Goal: Transaction & Acquisition: Subscribe to service/newsletter

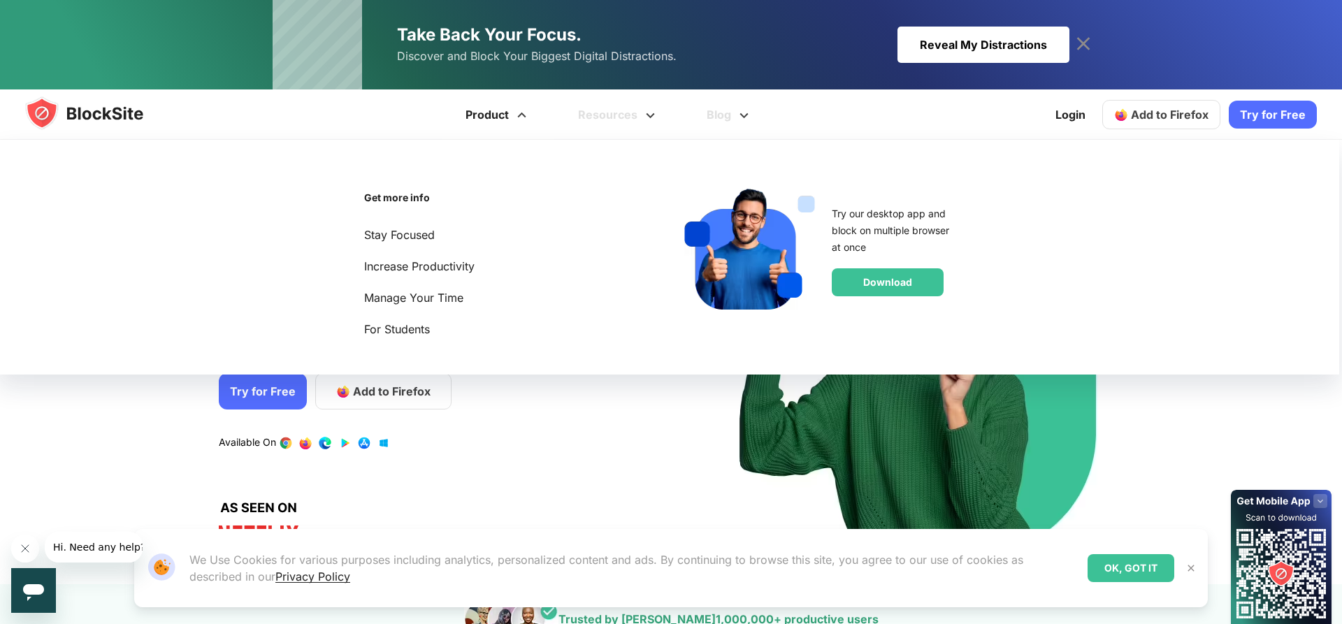
click at [525, 119] on span at bounding box center [521, 110] width 17 height 17
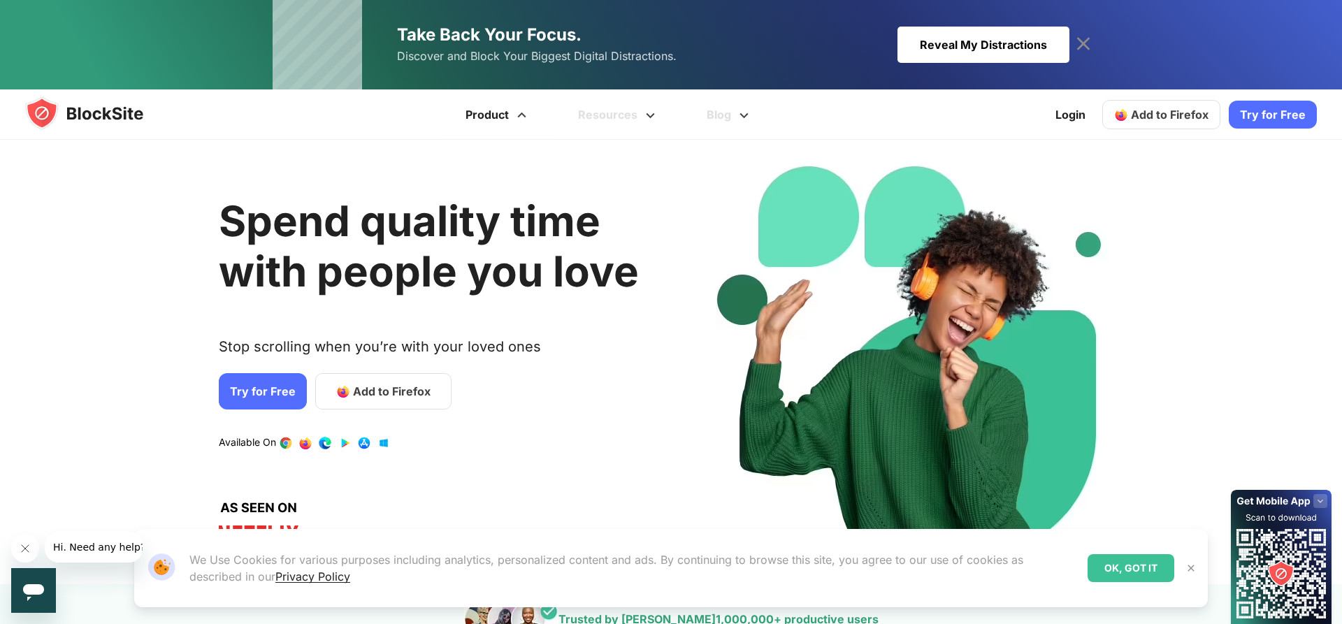
click at [522, 117] on span at bounding box center [521, 110] width 17 height 17
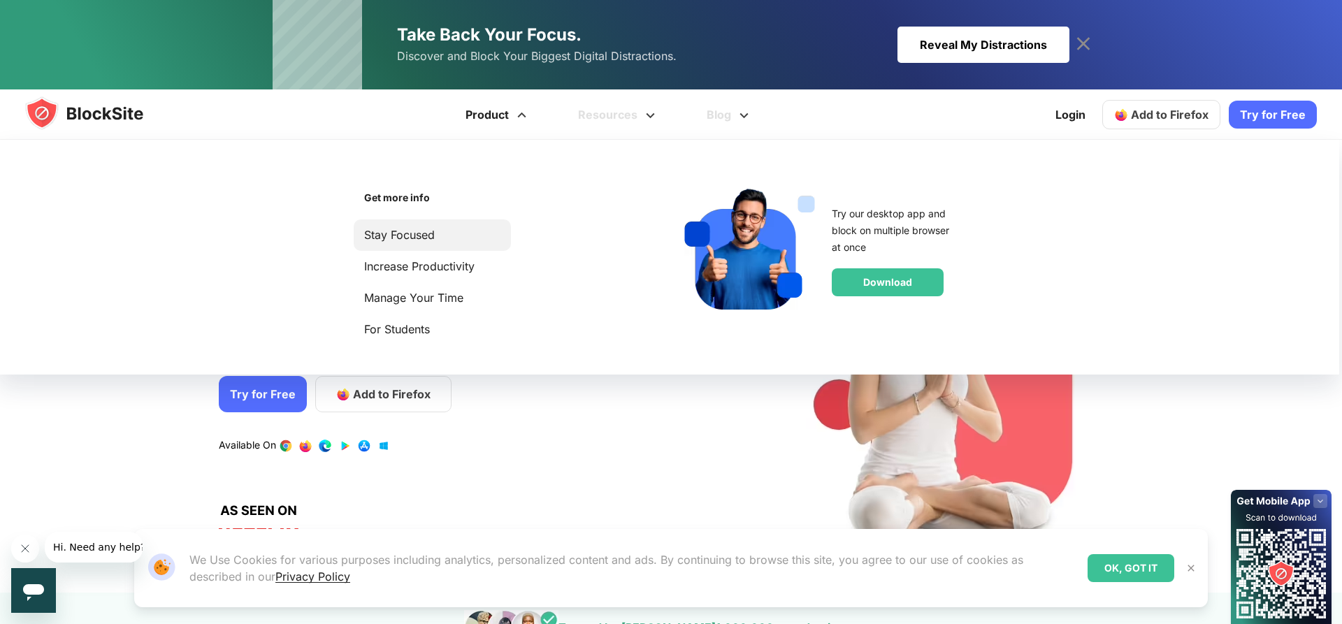
click at [427, 235] on link "Stay Focused" at bounding box center [432, 235] width 136 height 19
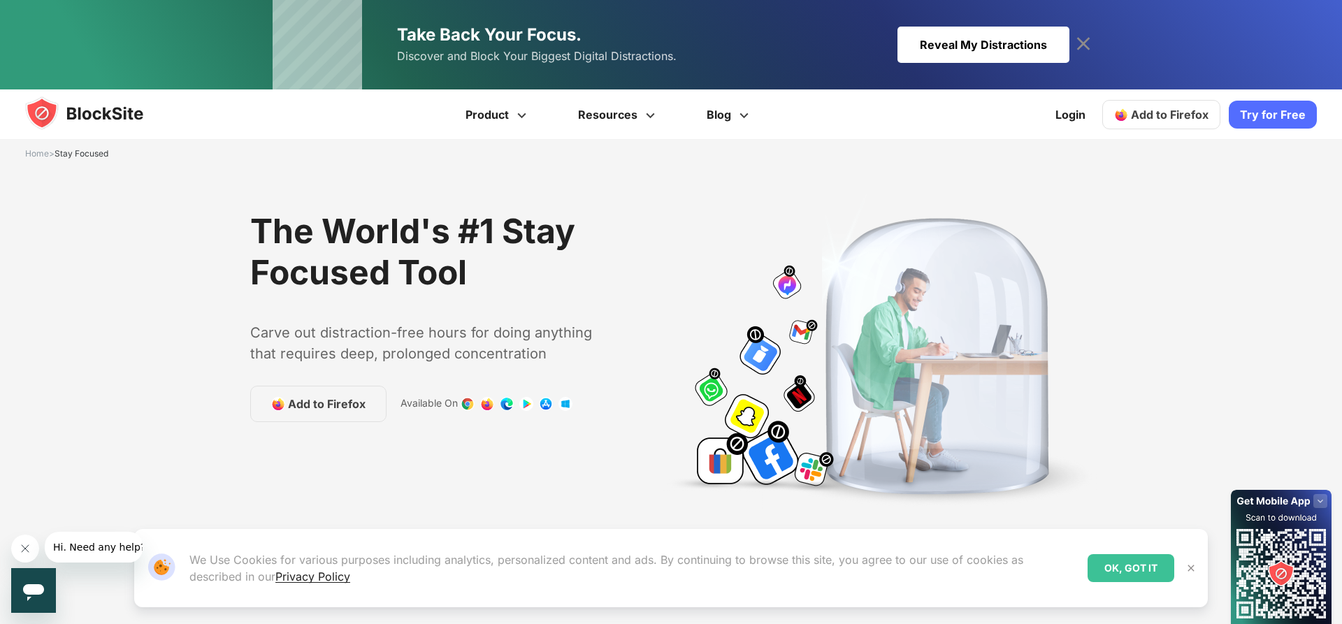
click at [1272, 106] on link "Try for Free" at bounding box center [1273, 115] width 88 height 28
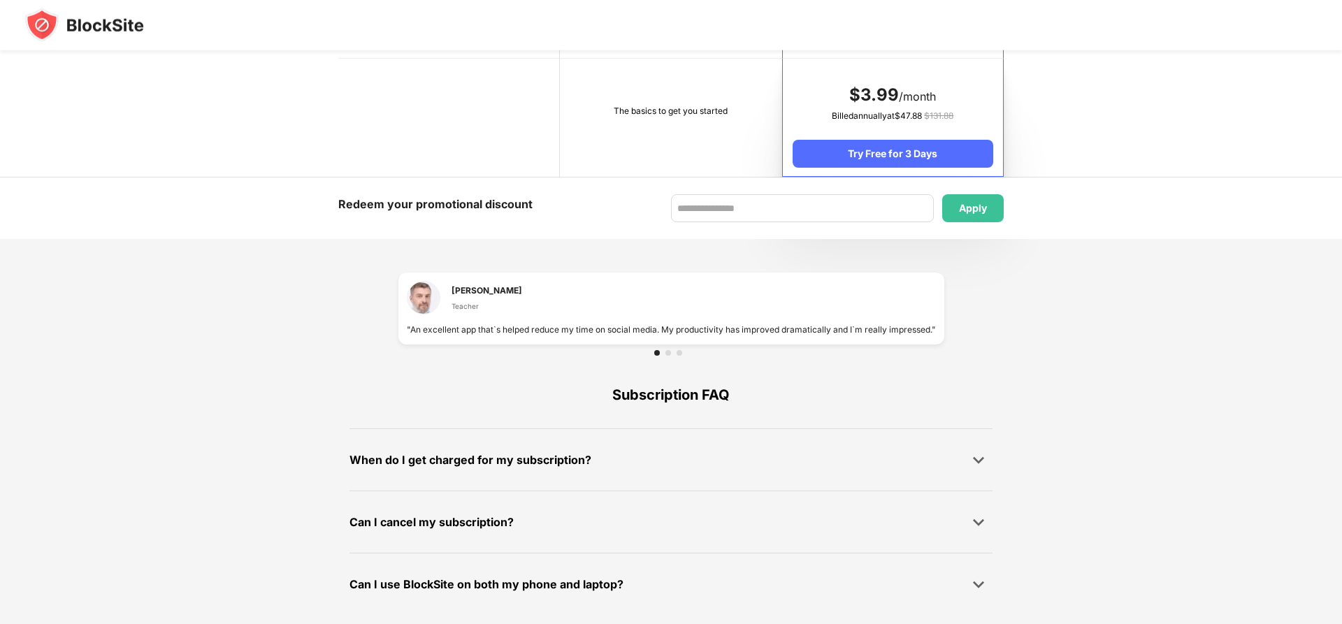
scroll to position [809, 0]
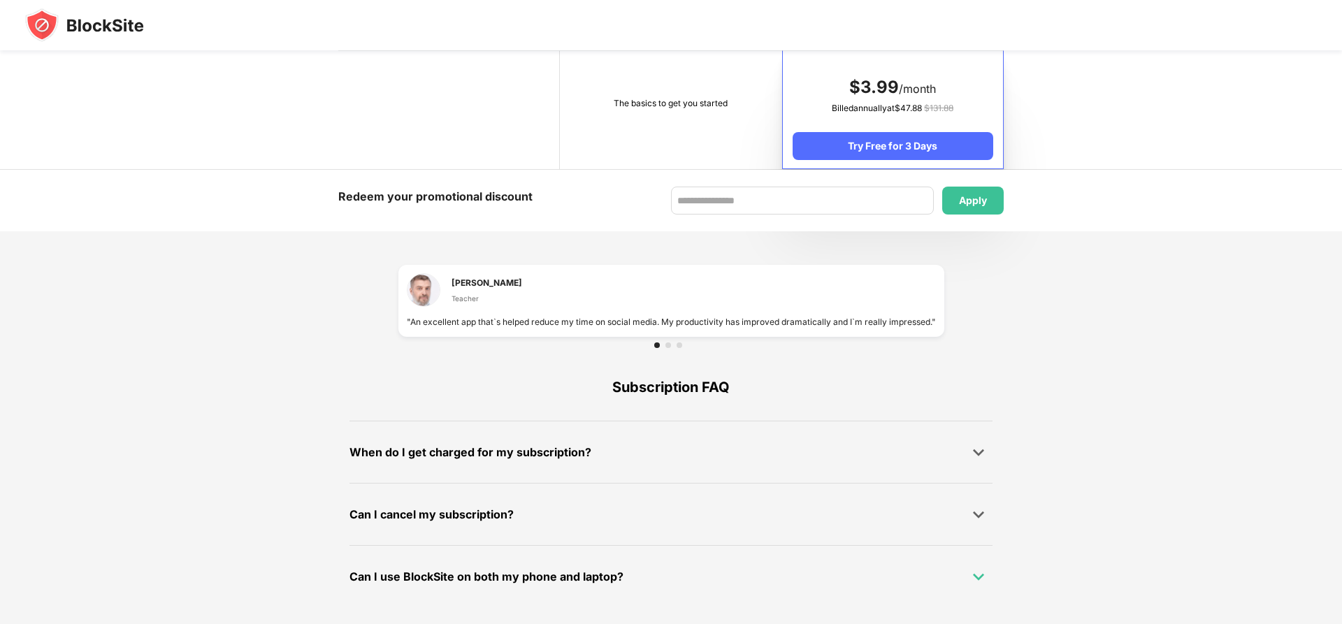
click at [978, 580] on img at bounding box center [979, 577] width 14 height 14
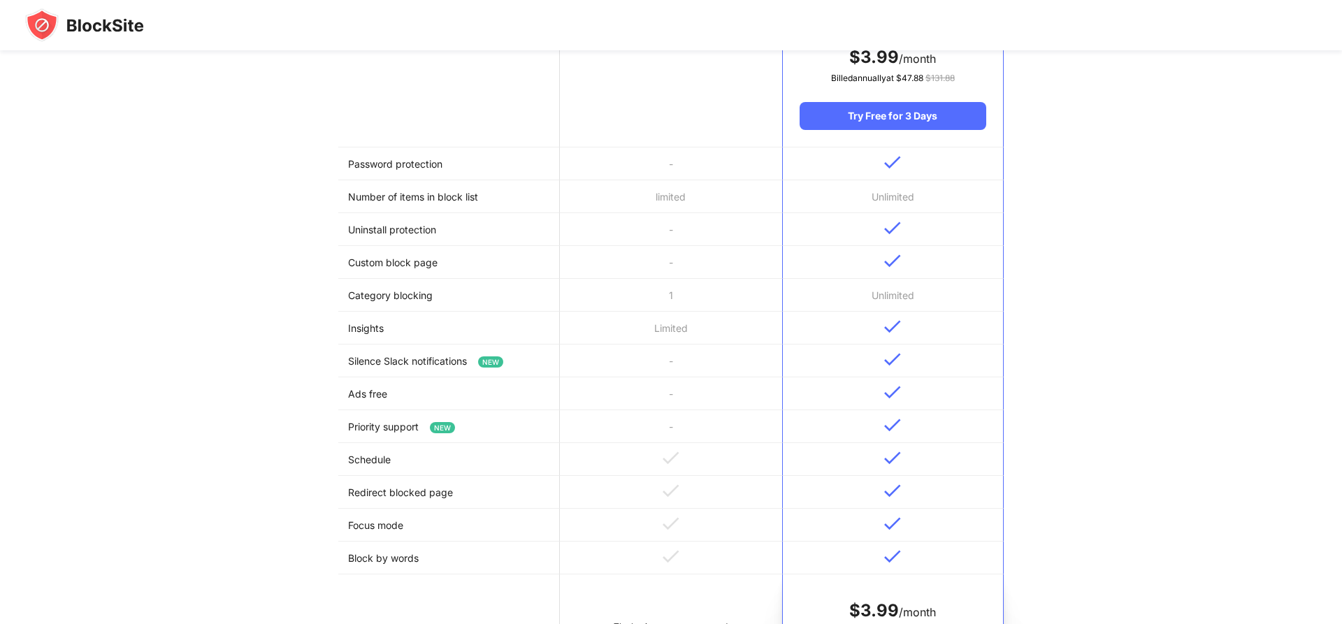
scroll to position [71, 0]
